Goal: Information Seeking & Learning: Learn about a topic

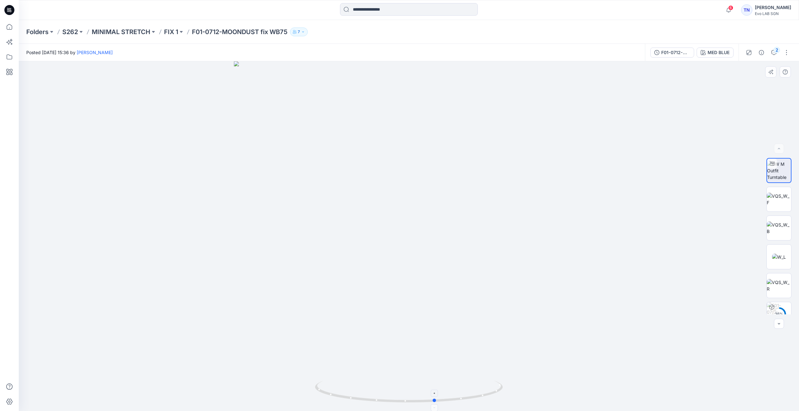
drag, startPoint x: 404, startPoint y: 403, endPoint x: 430, endPoint y: 405, distance: 26.7
drag, startPoint x: 430, startPoint y: 405, endPoint x: 473, endPoint y: 403, distance: 42.6
click at [473, 403] on icon at bounding box center [409, 392] width 189 height 23
drag, startPoint x: 392, startPoint y: 403, endPoint x: 361, endPoint y: 400, distance: 30.5
click at [361, 400] on icon at bounding box center [409, 392] width 189 height 23
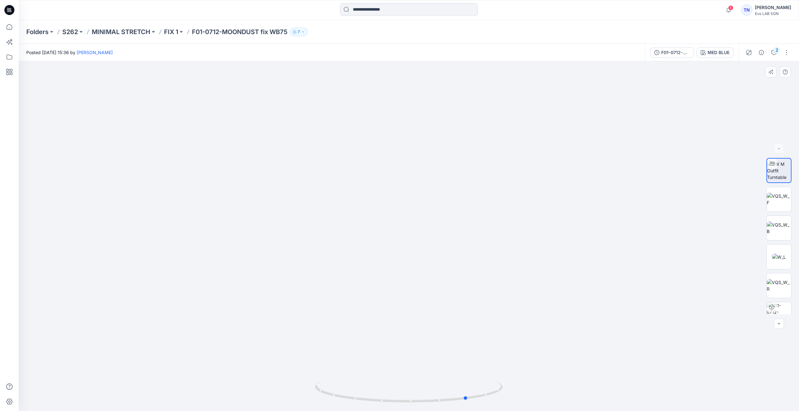
drag, startPoint x: 422, startPoint y: 403, endPoint x: 410, endPoint y: 404, distance: 12.3
click at [410, 404] on div at bounding box center [409, 395] width 188 height 31
drag, startPoint x: 447, startPoint y: 401, endPoint x: 422, endPoint y: 402, distance: 24.7
click at [422, 402] on icon at bounding box center [409, 392] width 189 height 23
drag, startPoint x: 450, startPoint y: 401, endPoint x: 442, endPoint y: 402, distance: 7.9
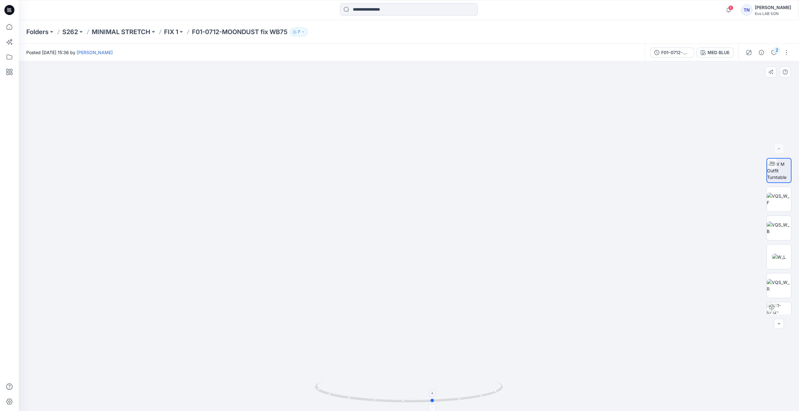
click at [442, 402] on icon at bounding box center [409, 392] width 189 height 23
drag, startPoint x: 463, startPoint y: 401, endPoint x: 459, endPoint y: 402, distance: 4.3
click at [459, 402] on icon at bounding box center [409, 392] width 189 height 23
drag, startPoint x: 522, startPoint y: 349, endPoint x: 518, endPoint y: 324, distance: 25.9
click at [518, 324] on img at bounding box center [409, 196] width 462 height 432
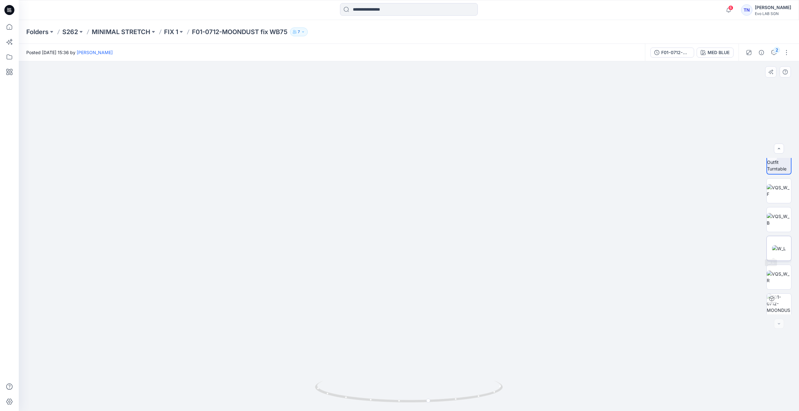
scroll to position [13, 0]
click at [776, 187] on img at bounding box center [778, 186] width 24 height 13
click at [776, 209] on img at bounding box center [778, 215] width 24 height 13
click at [781, 243] on img at bounding box center [779, 244] width 14 height 7
click at [777, 267] on img at bounding box center [778, 273] width 24 height 13
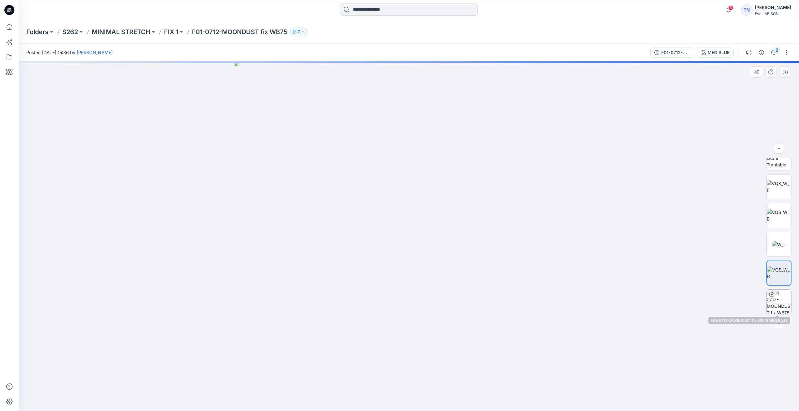
click at [774, 296] on div at bounding box center [771, 295] width 10 height 10
